Goal: Find specific page/section: Find specific page/section

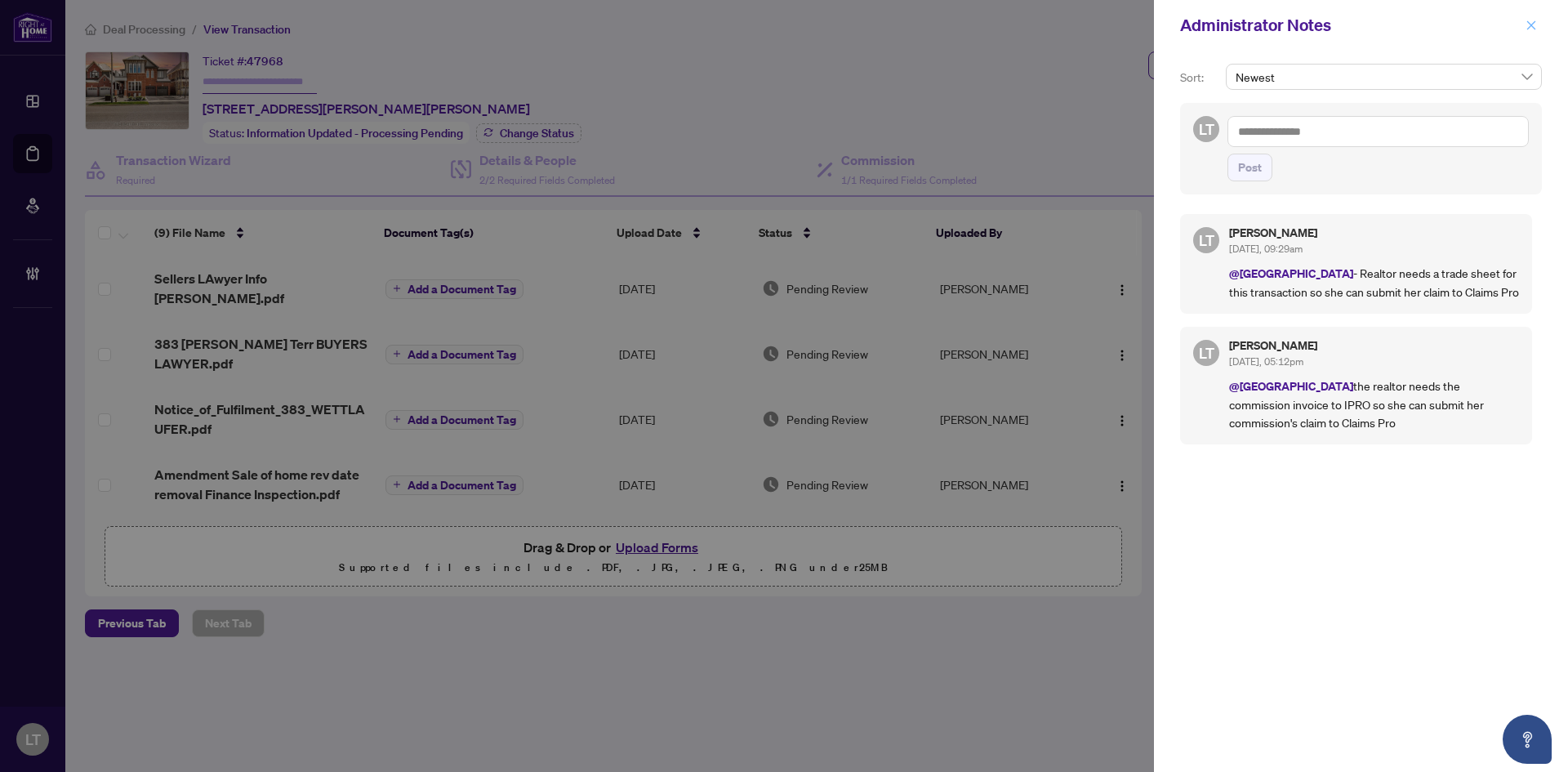
click at [1534, 32] on span "button" at bounding box center [1531, 25] width 11 height 26
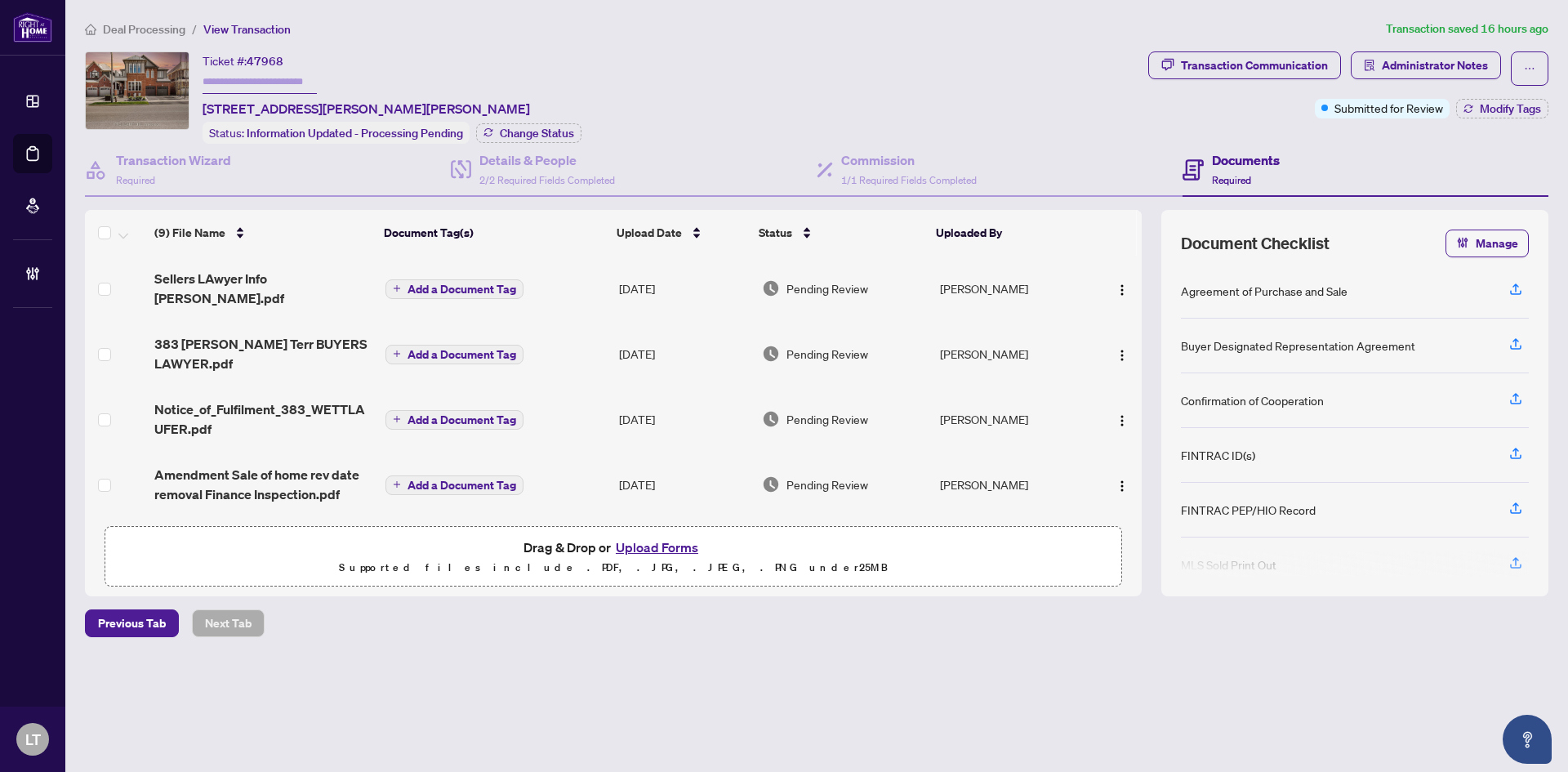
click at [132, 25] on span "Deal Processing" at bounding box center [145, 29] width 83 height 15
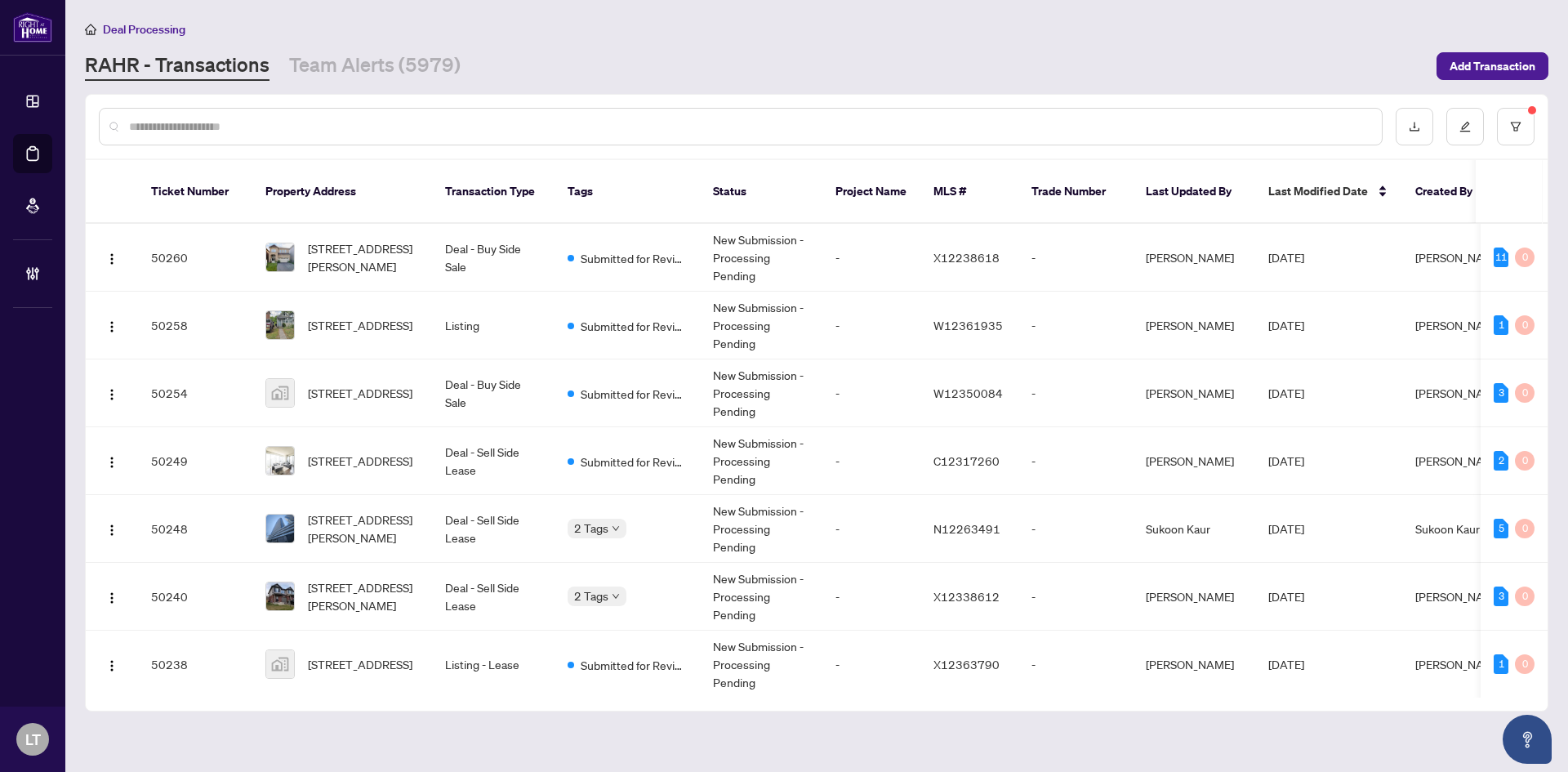
click at [313, 126] on input "text" at bounding box center [749, 127] width 1240 height 18
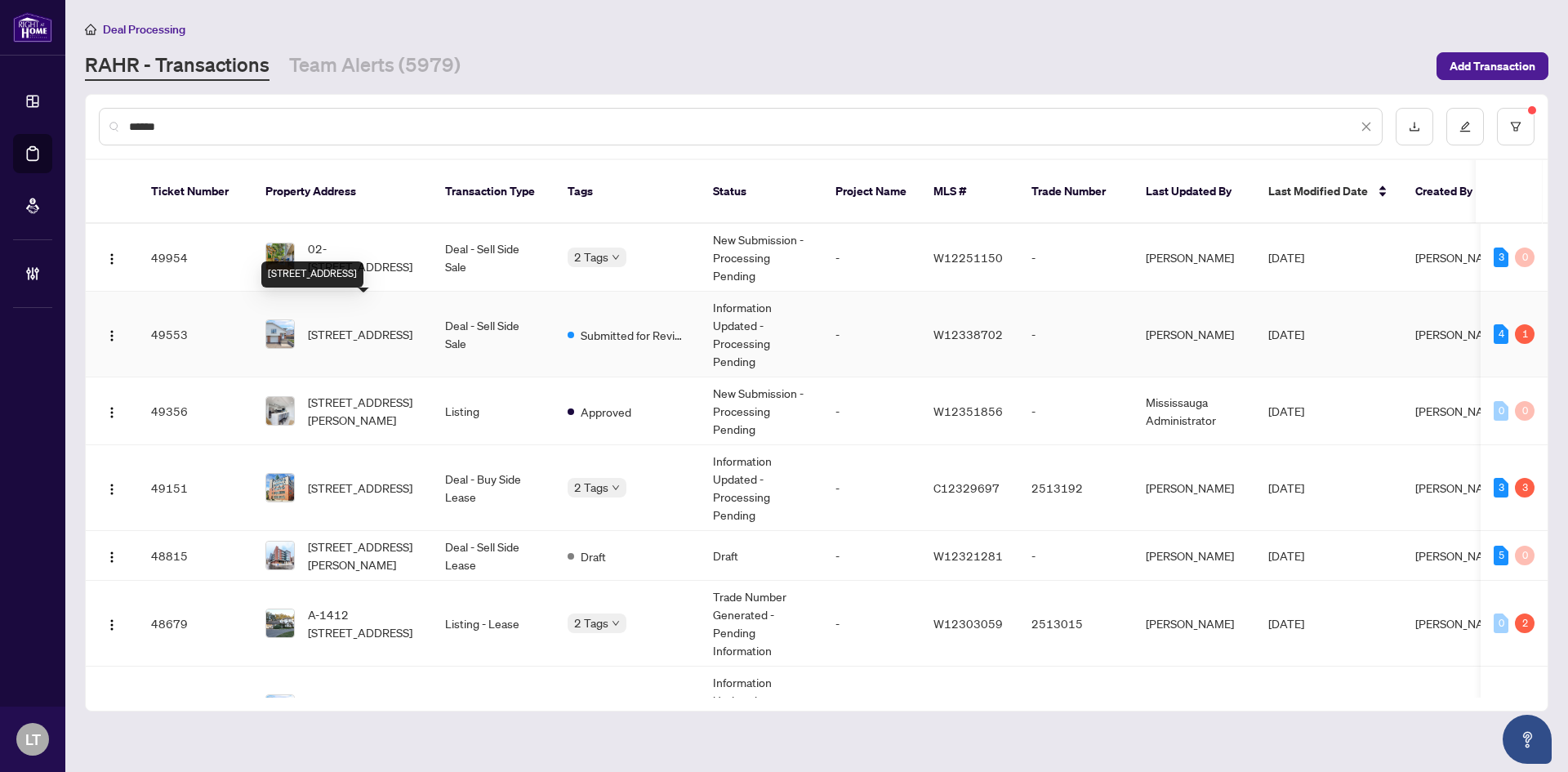
type input "******"
click at [357, 325] on span "[STREET_ADDRESS]" at bounding box center [359, 334] width 104 height 18
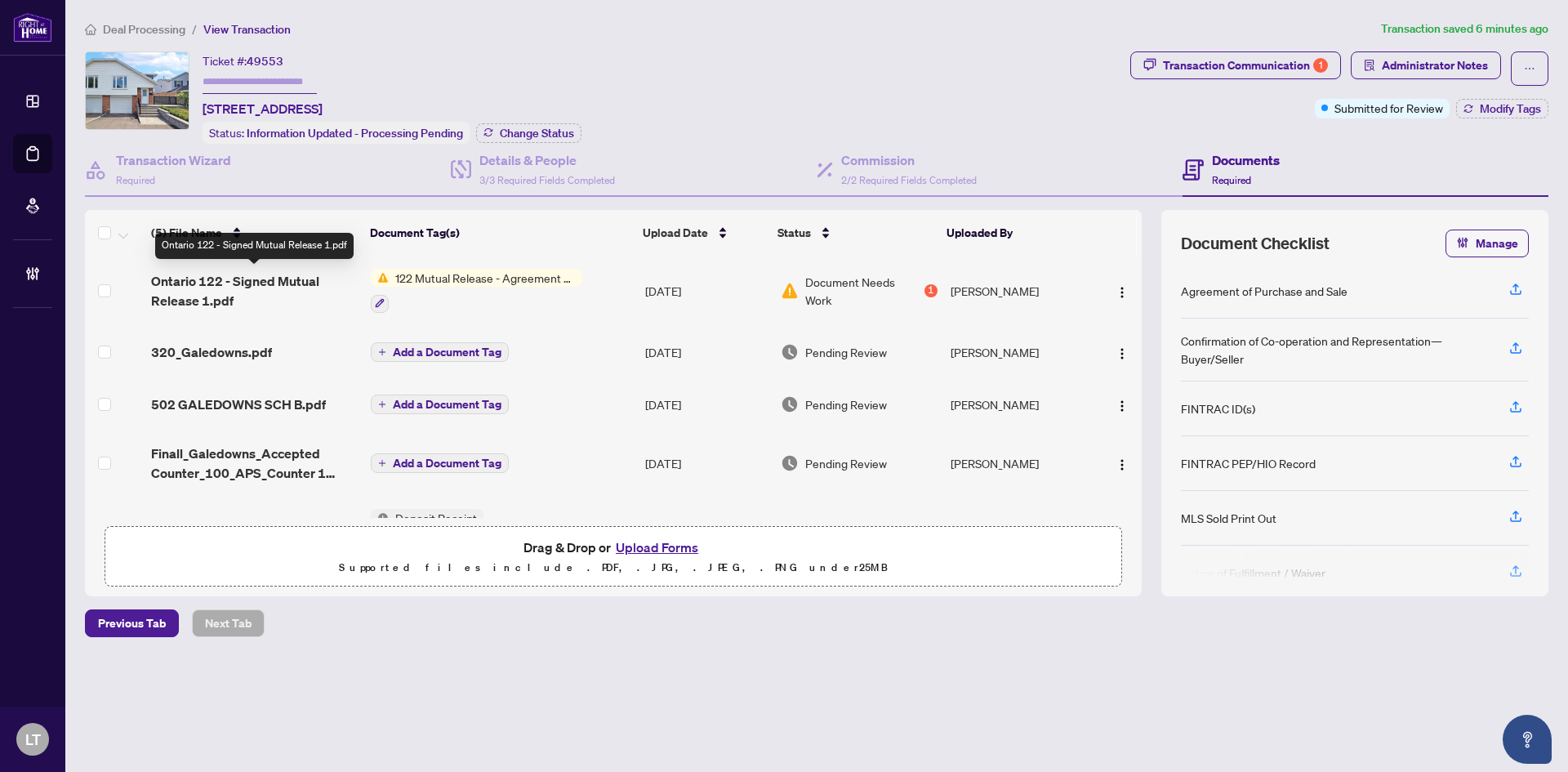
click at [252, 277] on span "Ontario 122 - Signed Mutual Release 1.pdf" at bounding box center [254, 290] width 206 height 40
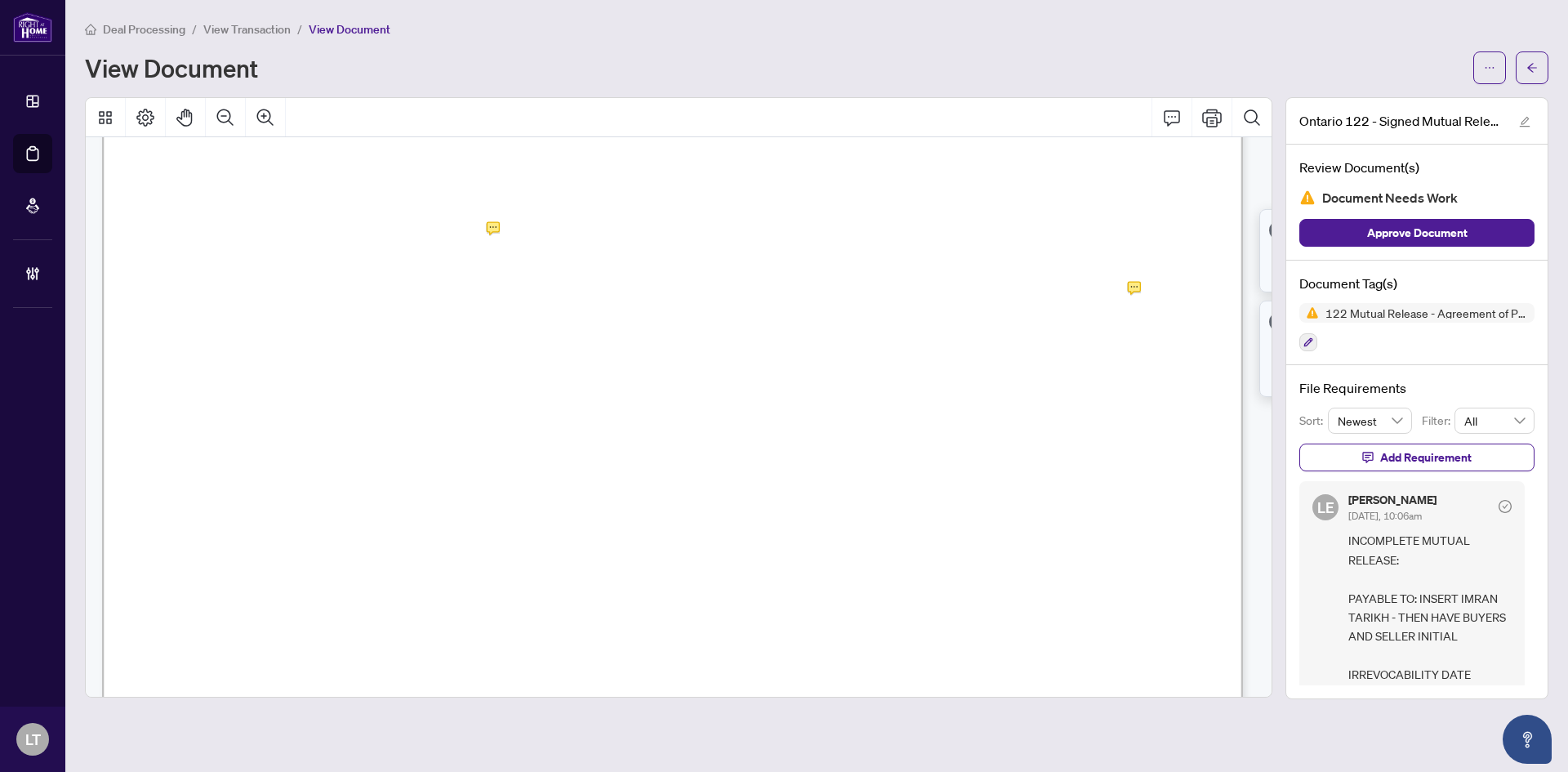
scroll to position [165, 0]
click at [124, 27] on span "Deal Processing" at bounding box center [145, 29] width 83 height 15
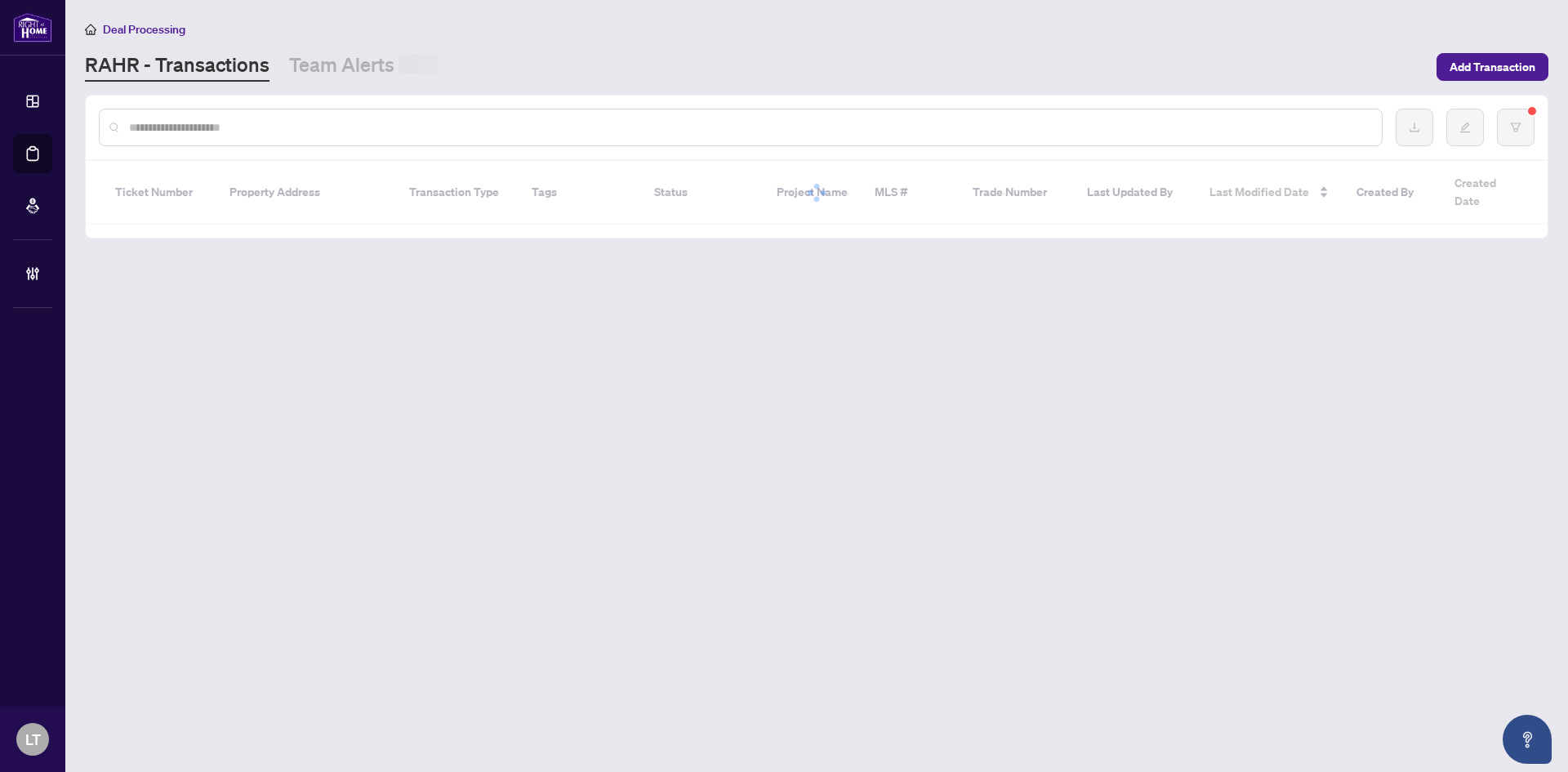
click at [176, 123] on input "text" at bounding box center [749, 128] width 1240 height 18
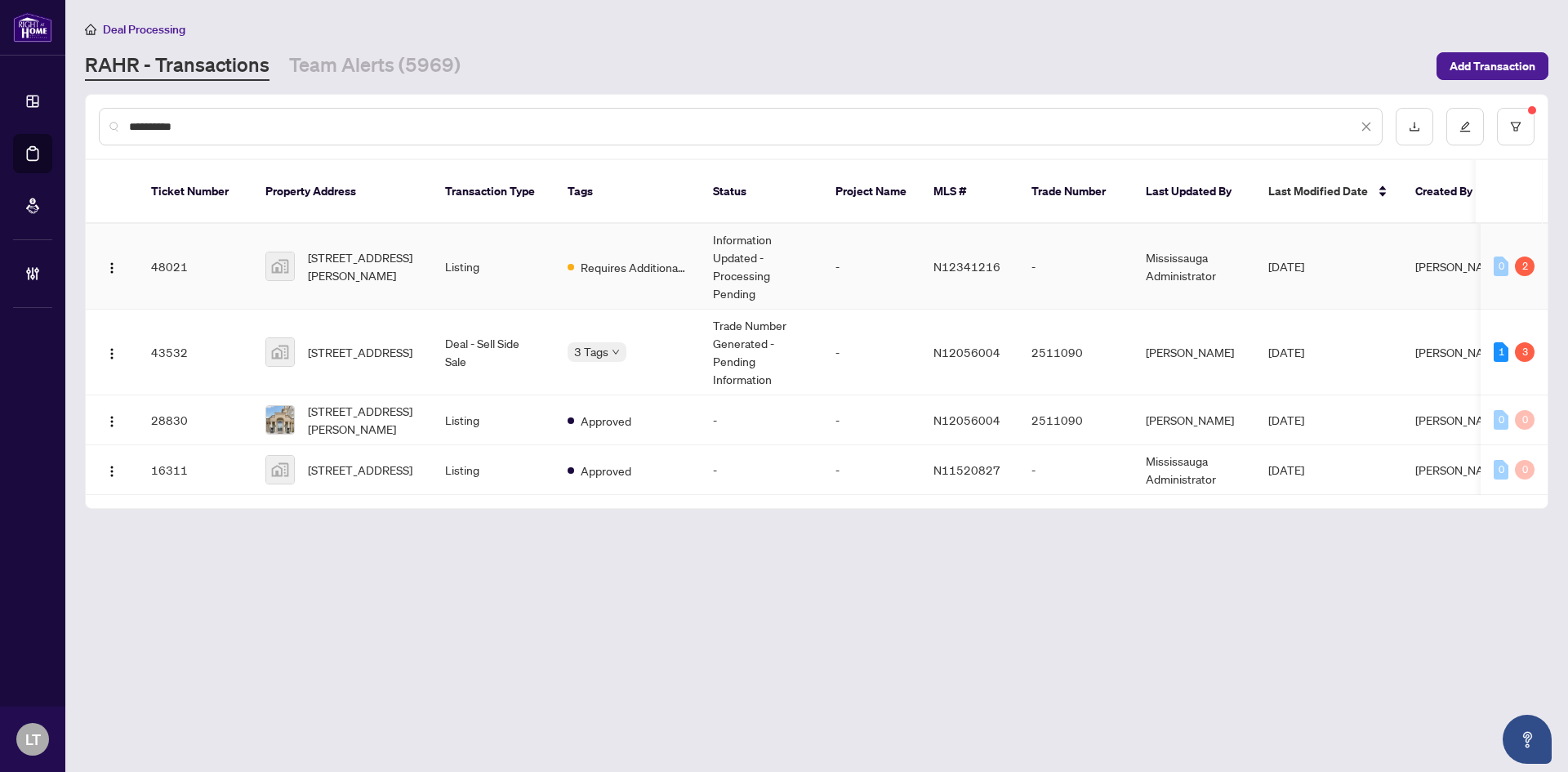
type input "*********"
click at [355, 267] on td "[STREET_ADDRESS][PERSON_NAME]" at bounding box center [342, 266] width 180 height 86
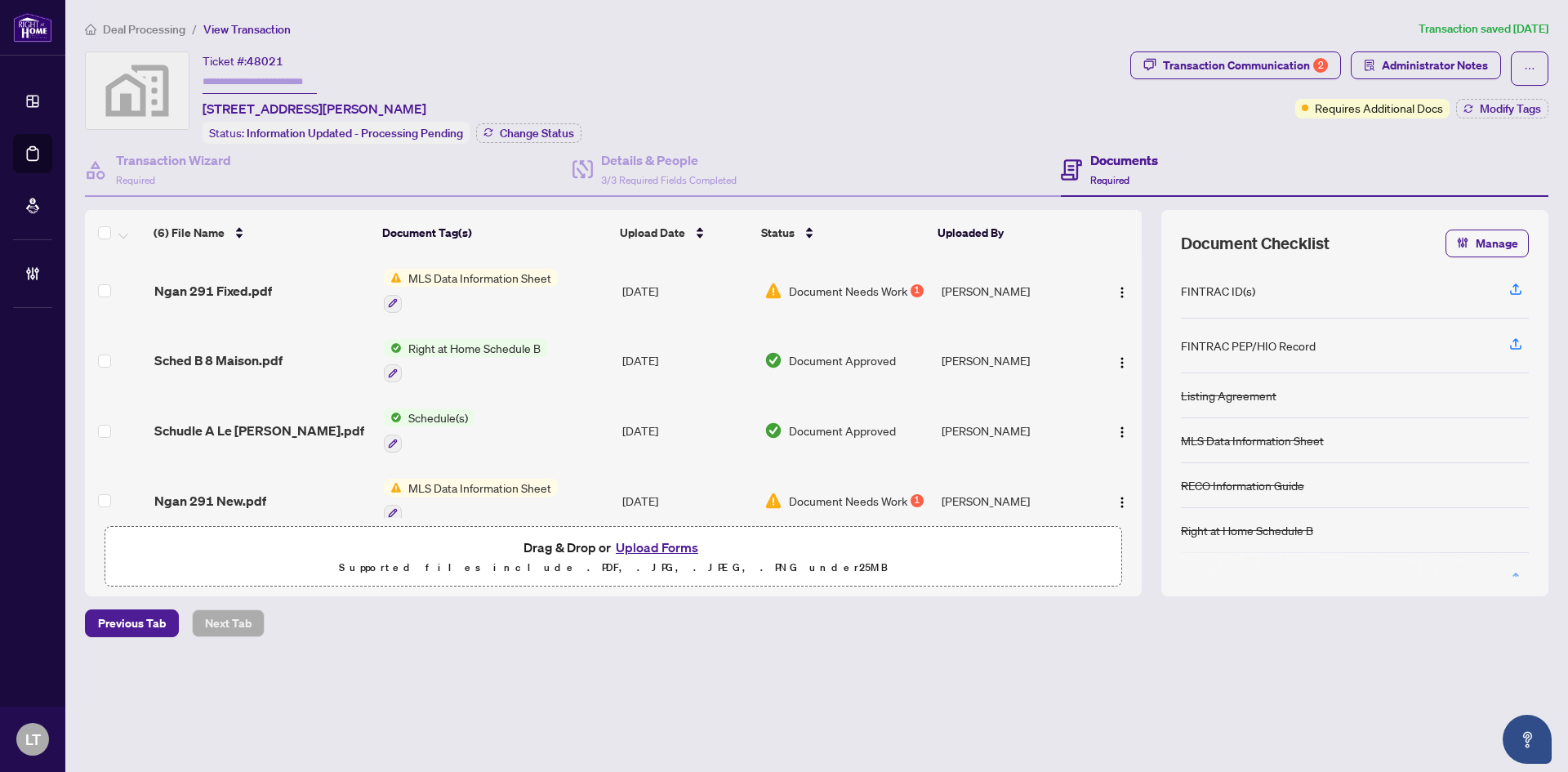
click at [458, 284] on span "MLS Data Information Sheet" at bounding box center [479, 278] width 156 height 18
click at [1348, 104] on span "Requires Additional Docs" at bounding box center [1378, 108] width 128 height 18
click at [529, 273] on span "MLS Data Information Sheet" at bounding box center [479, 278] width 156 height 18
click at [238, 287] on span "Ngan 291 Fixed.pdf" at bounding box center [214, 290] width 118 height 19
